Goal: Check status: Check status

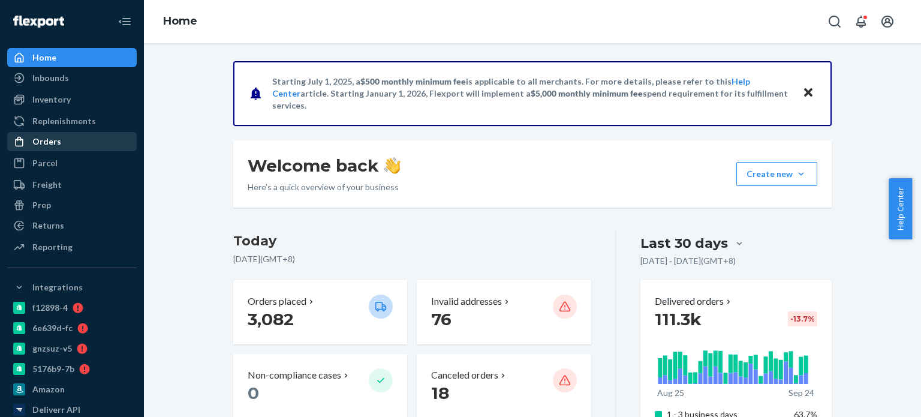
click at [67, 149] on div "Orders" at bounding box center [71, 141] width 127 height 17
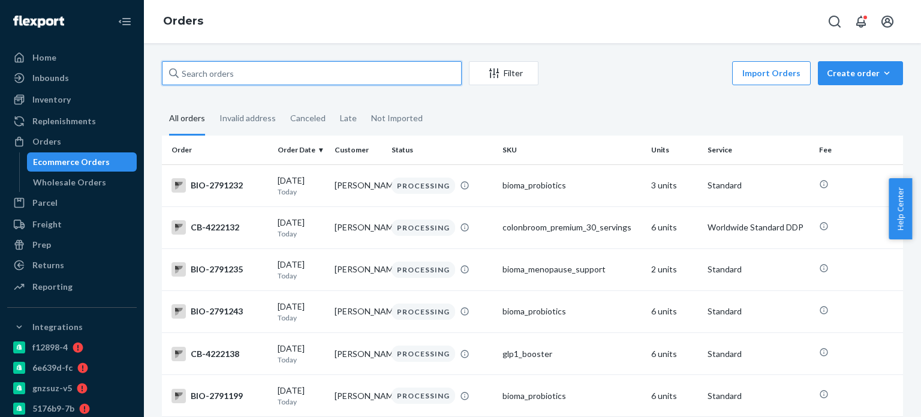
click at [255, 78] on input "text" at bounding box center [312, 73] width 300 height 24
paste input "[PERSON_NAME]"
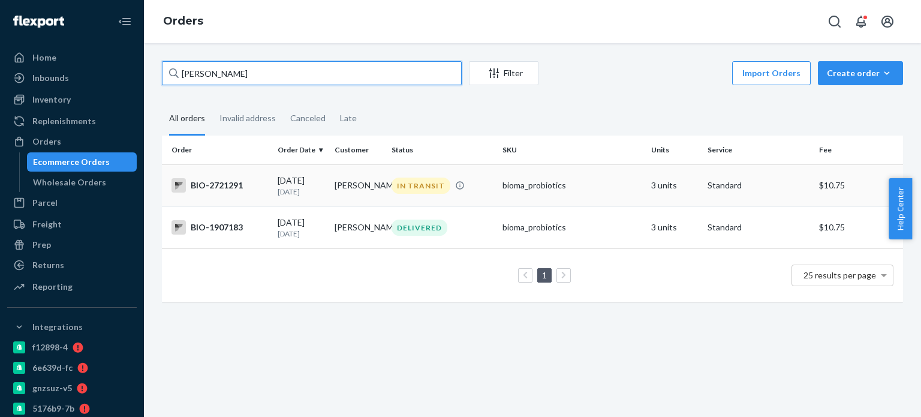
type input "[PERSON_NAME]"
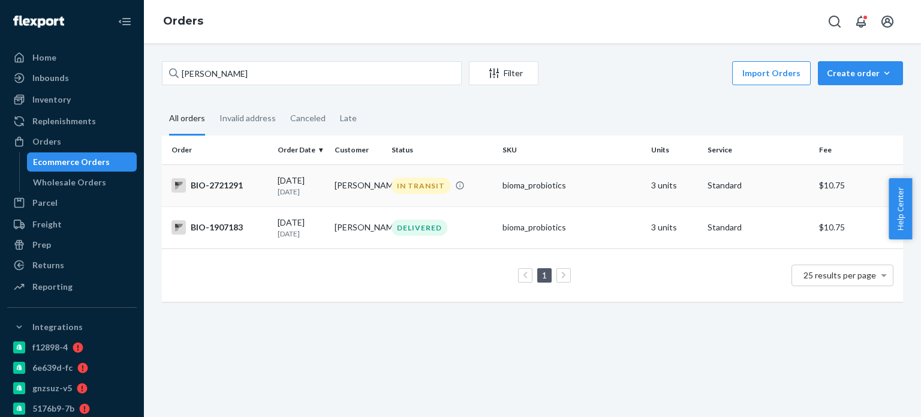
click at [229, 184] on div "BIO-2721291" at bounding box center [220, 185] width 97 height 14
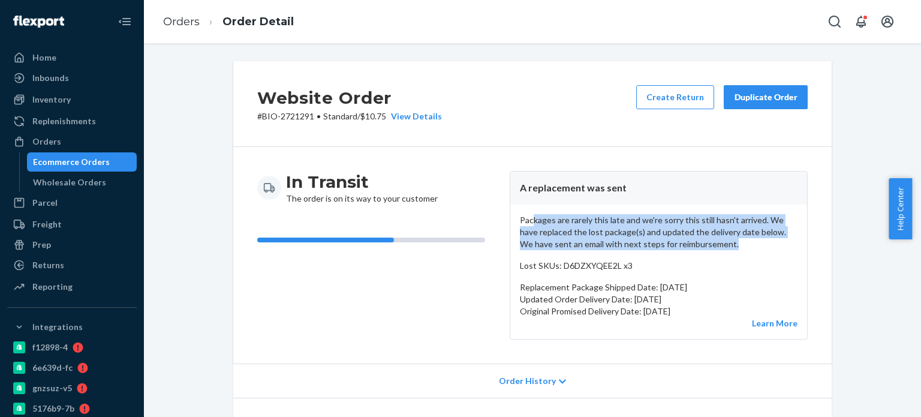
drag, startPoint x: 527, startPoint y: 219, endPoint x: 710, endPoint y: 244, distance: 184.6
click at [710, 244] on p "Packages are rarely this late and we're sorry this still hasn't arrived. We hav…" at bounding box center [659, 232] width 278 height 36
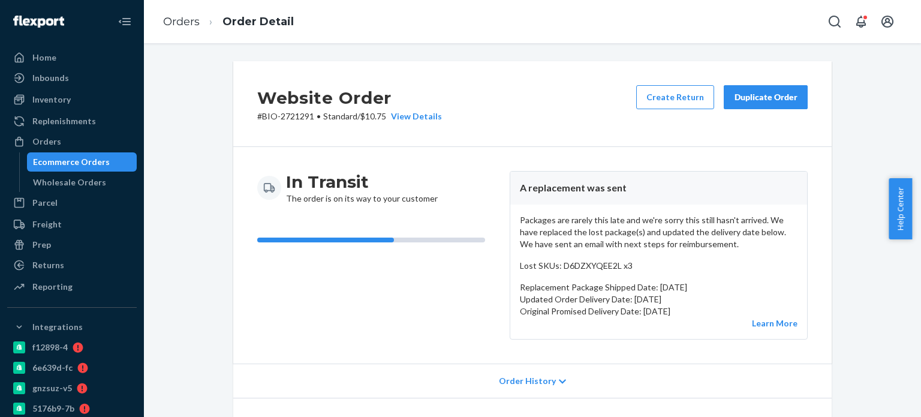
click at [561, 377] on div "Order History" at bounding box center [532, 381] width 599 height 34
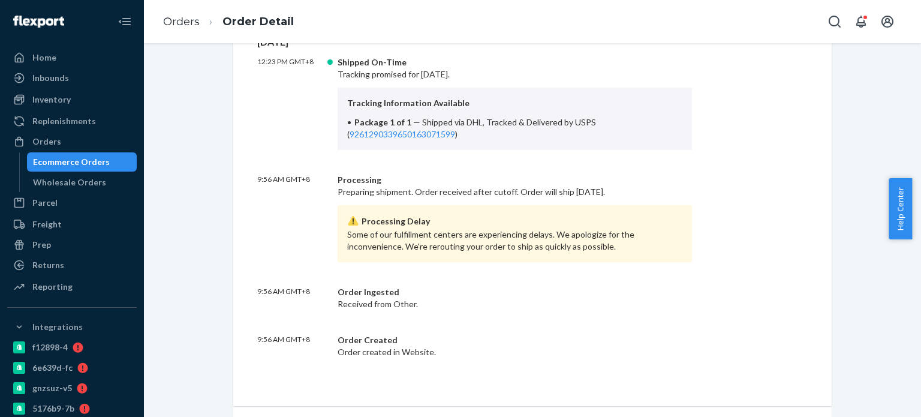
scroll to position [840, 0]
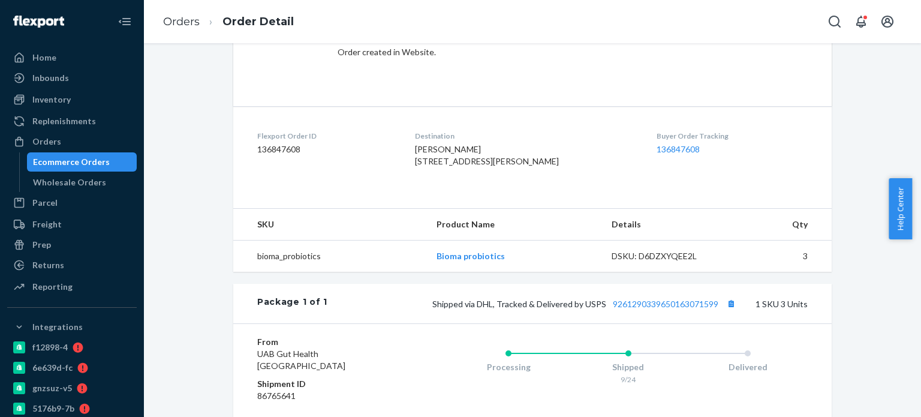
click at [648, 311] on div "Shipped via DHL, Tracked & Delivered by USPS 9261290339650163071599 1 SKU 3 Uni…" at bounding box center [568, 304] width 480 height 16
click at [648, 309] on link "9261290339650163071599" at bounding box center [666, 304] width 106 height 10
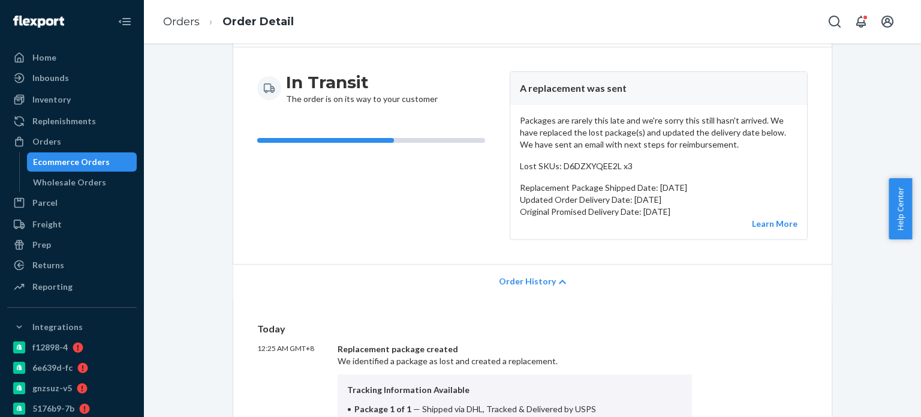
scroll to position [0, 0]
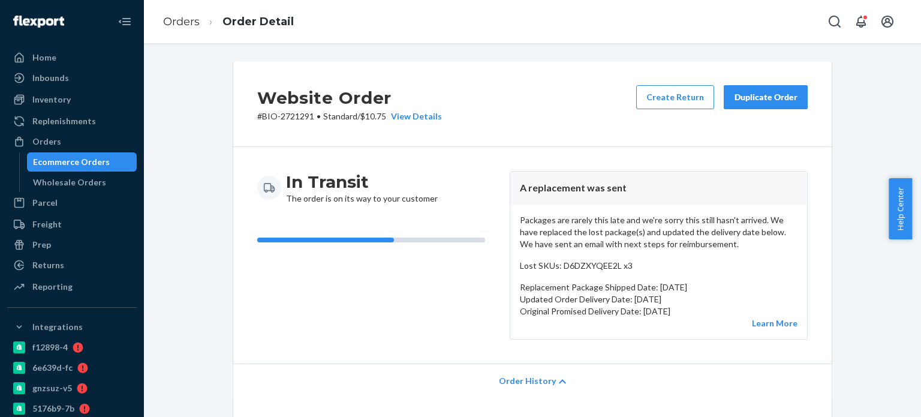
click at [776, 329] on div "Packages are rarely this late and we're sorry this still hasn't arrived. We hav…" at bounding box center [658, 272] width 297 height 134
click at [775, 323] on link "Learn More" at bounding box center [775, 323] width 46 height 10
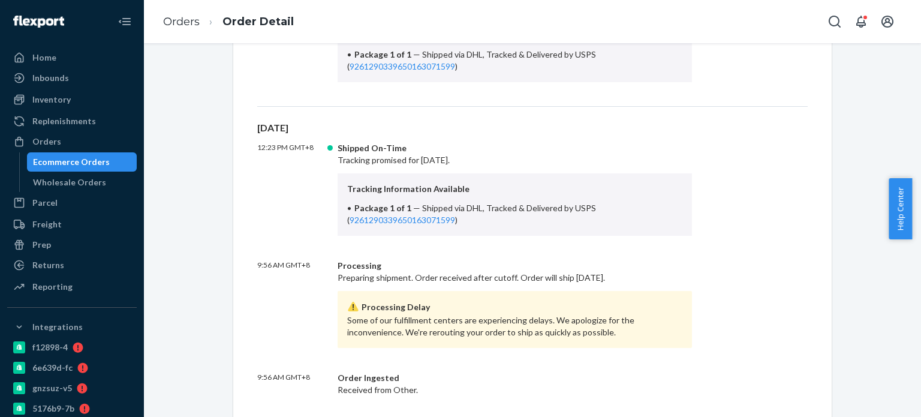
scroll to position [360, 0]
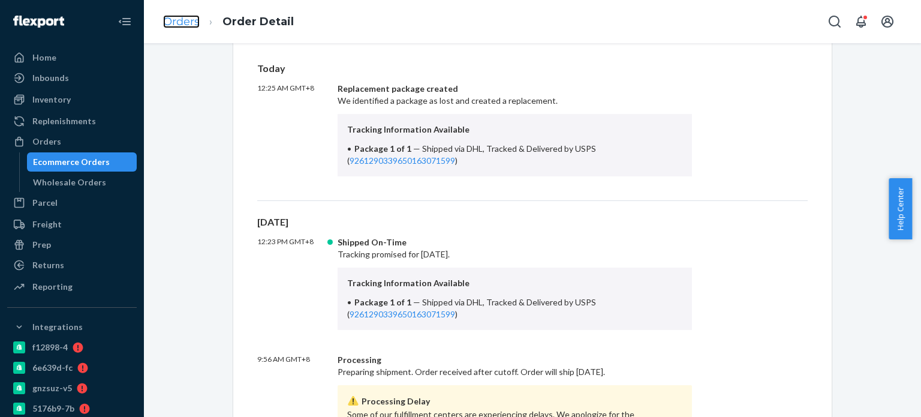
click at [188, 27] on link "Orders" at bounding box center [181, 21] width 37 height 13
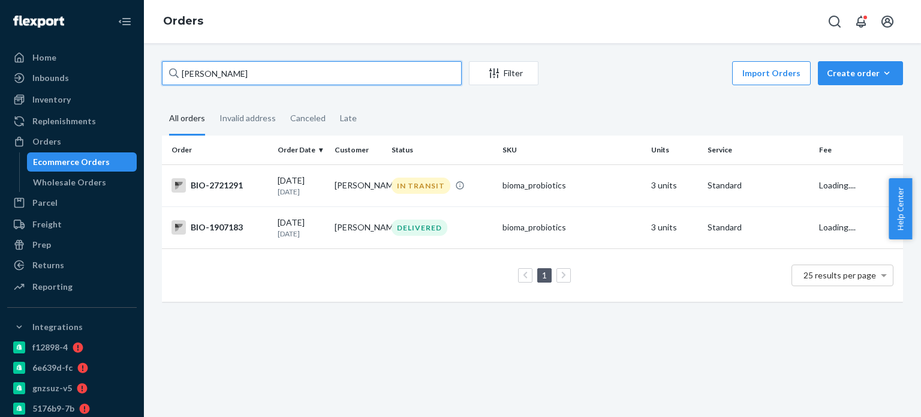
click at [232, 79] on input "[PERSON_NAME]" at bounding box center [312, 73] width 300 height 24
paste input "[PERSON_NAME]"
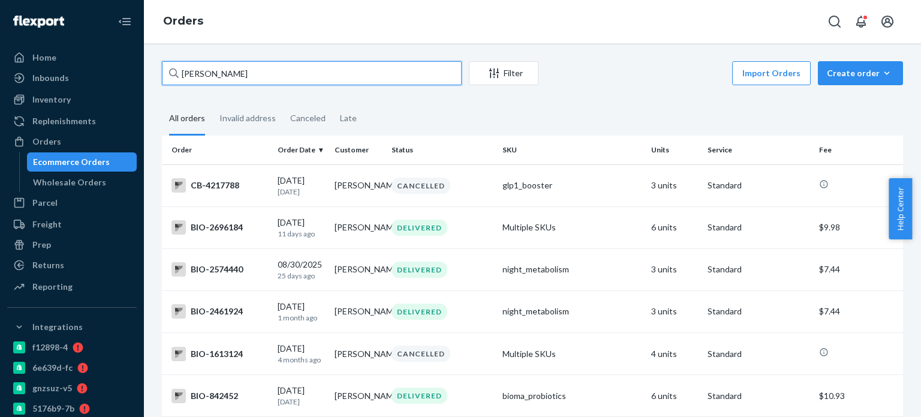
type input "[PERSON_NAME]"
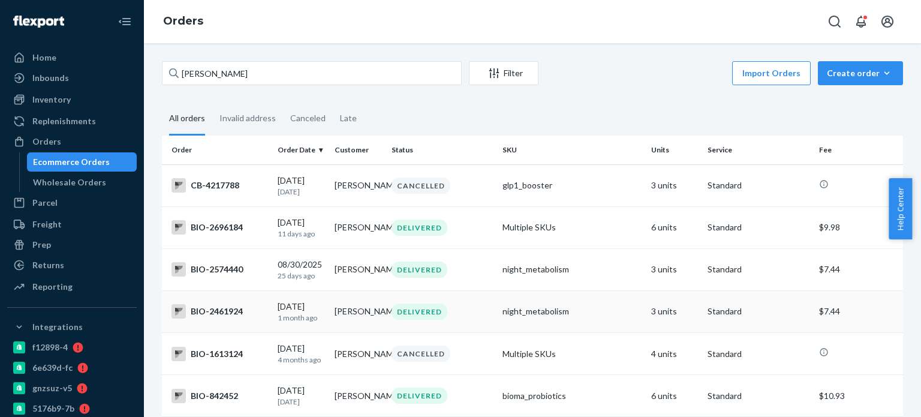
click at [235, 319] on div "BIO-2461924" at bounding box center [220, 311] width 97 height 14
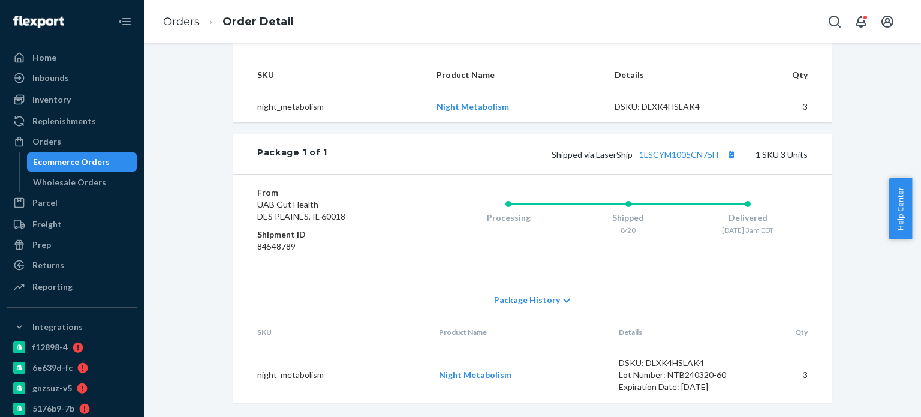
scroll to position [401, 0]
click at [690, 155] on link "1LSCYM1005CN75H" at bounding box center [678, 154] width 79 height 10
